Goal: Transaction & Acquisition: Purchase product/service

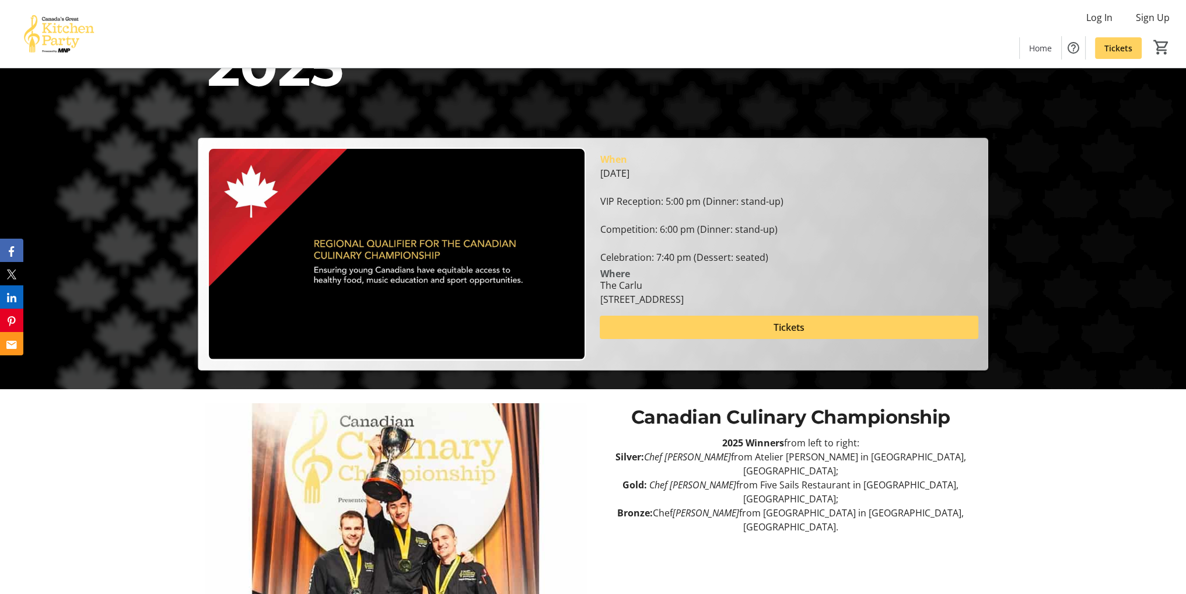
scroll to position [203, 0]
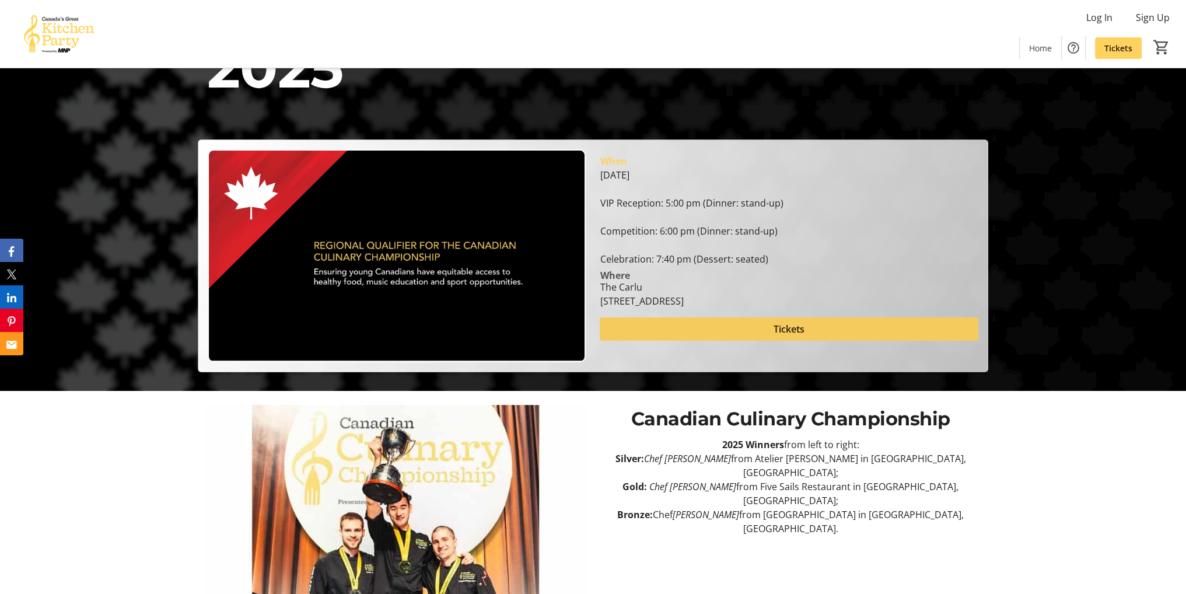
click at [803, 334] on span "Tickets" at bounding box center [788, 329] width 31 height 14
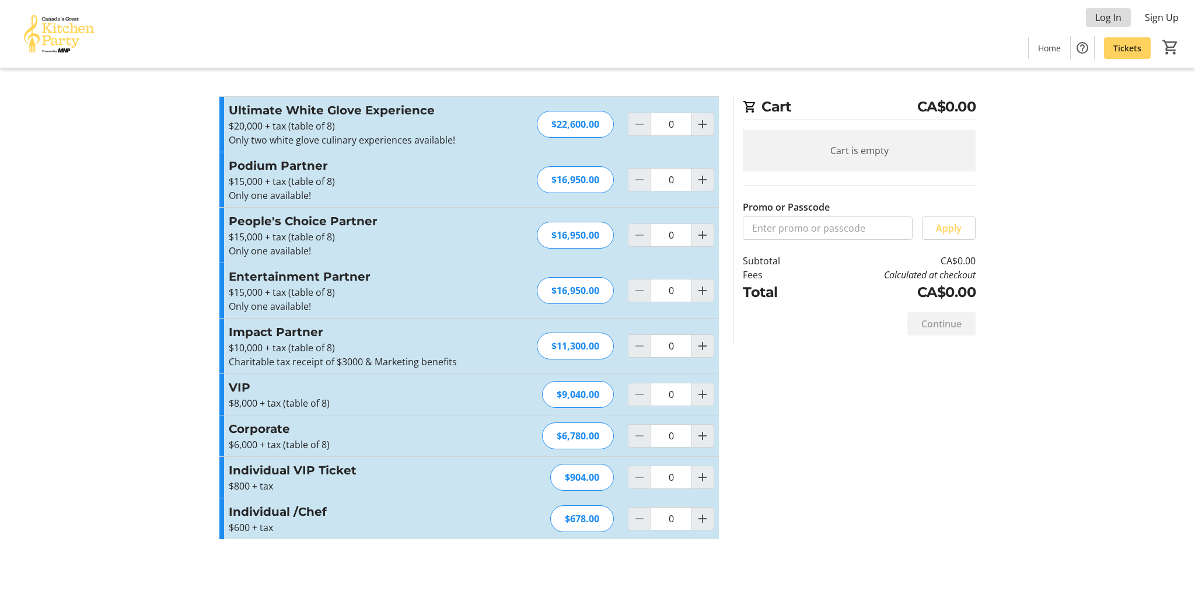
click at [1095, 12] on span "Log In" at bounding box center [1108, 17] width 26 height 14
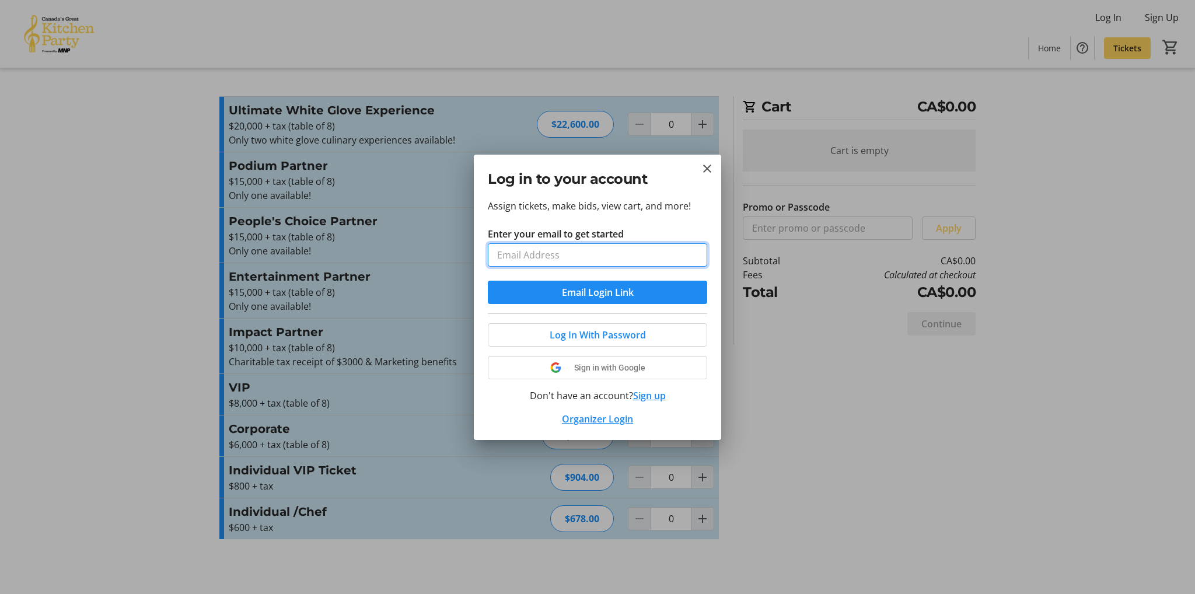
type input "[EMAIL_ADDRESS][DOMAIN_NAME]"
click at [707, 170] on mat-icon "Close" at bounding box center [707, 169] width 14 height 14
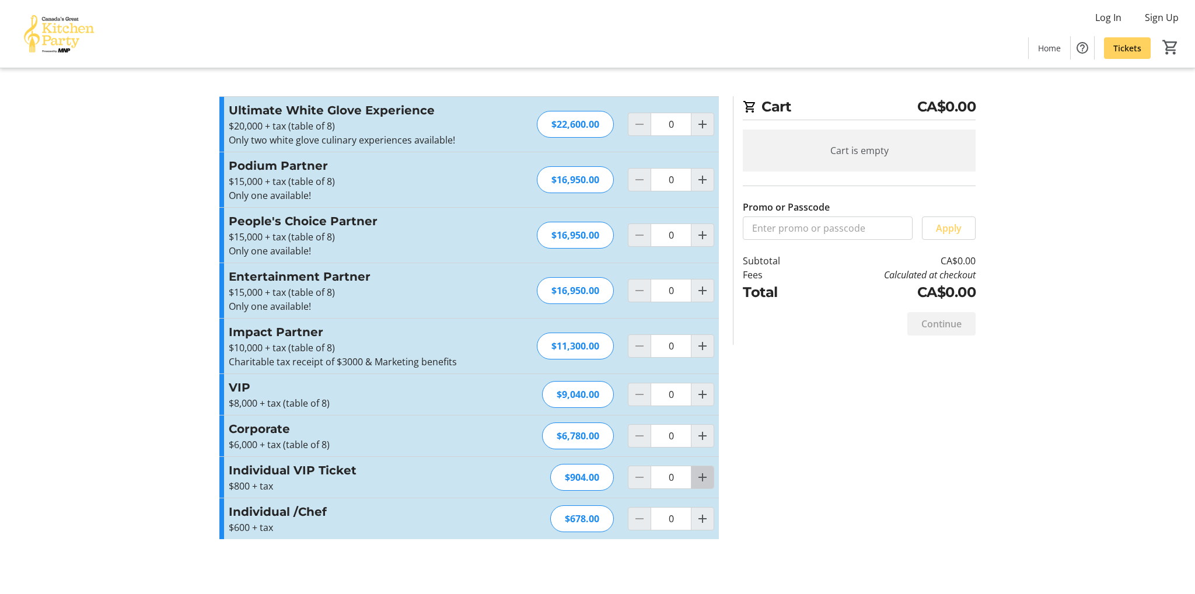
click at [702, 480] on mat-icon "Increment by one" at bounding box center [702, 477] width 14 height 14
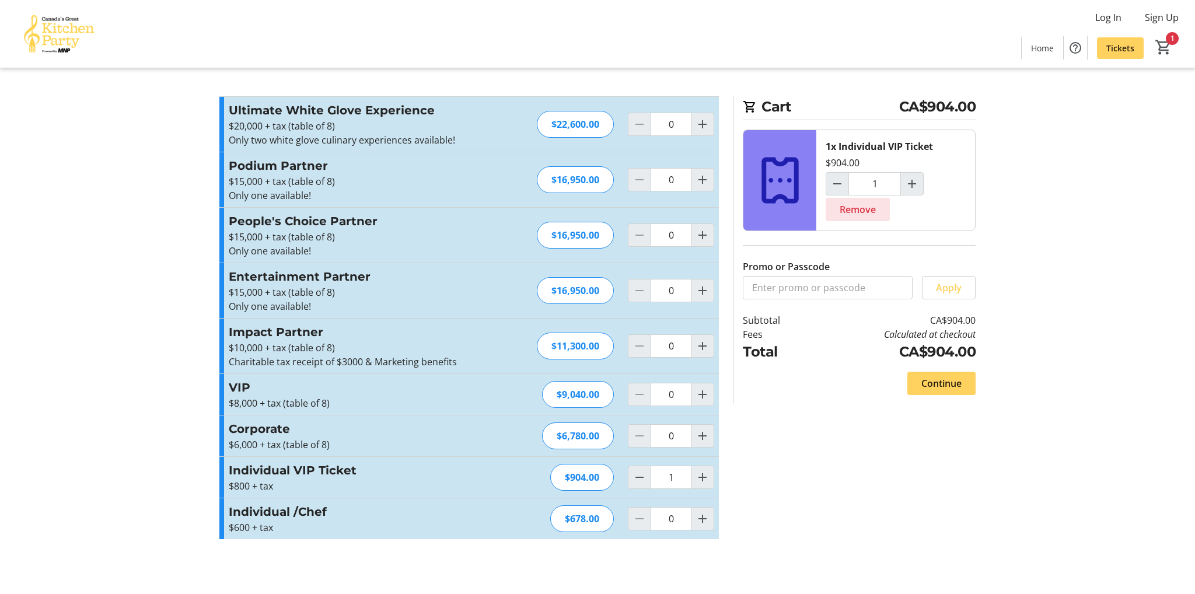
click at [854, 206] on span "Remove" at bounding box center [857, 209] width 36 height 14
type input "0"
